Goal: Information Seeking & Learning: Learn about a topic

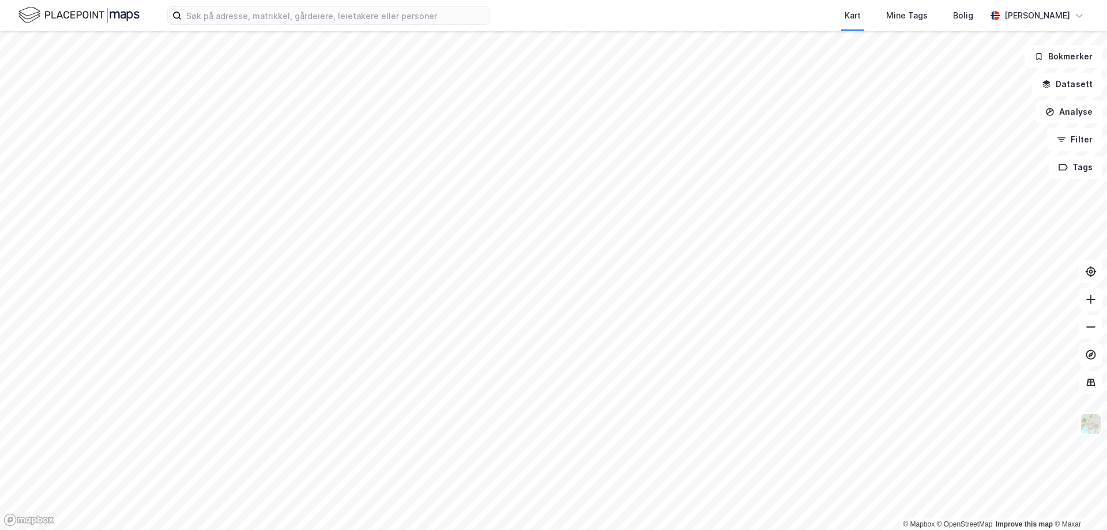
click at [296, 25] on div "Kart Mine Tags Bolig [PERSON_NAME]" at bounding box center [553, 15] width 1107 height 31
click at [296, 21] on input at bounding box center [336, 15] width 308 height 17
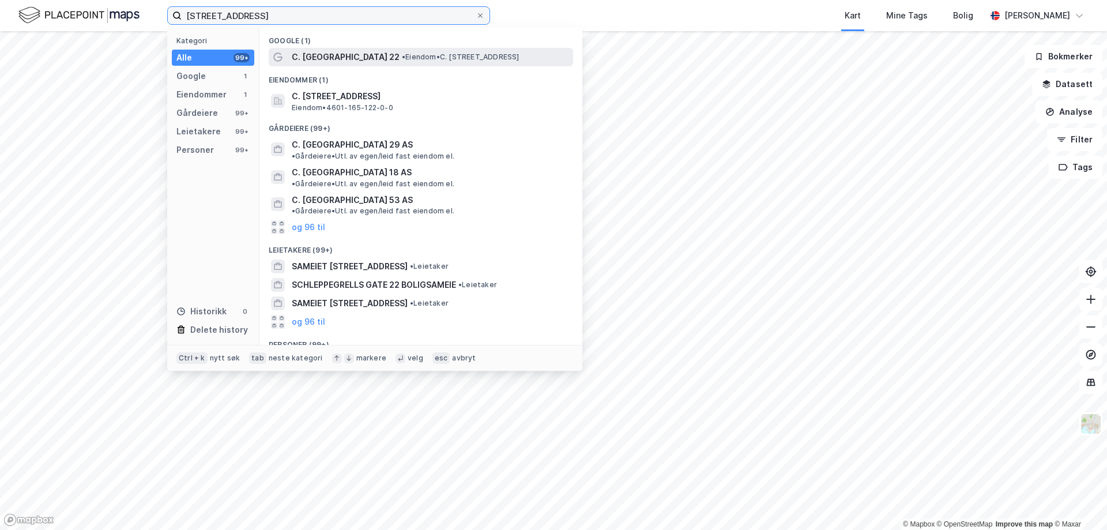
type input "[STREET_ADDRESS]"
click at [347, 60] on span "C. [GEOGRAPHIC_DATA] 22" at bounding box center [346, 57] width 108 height 14
